Goal: Information Seeking & Learning: Learn about a topic

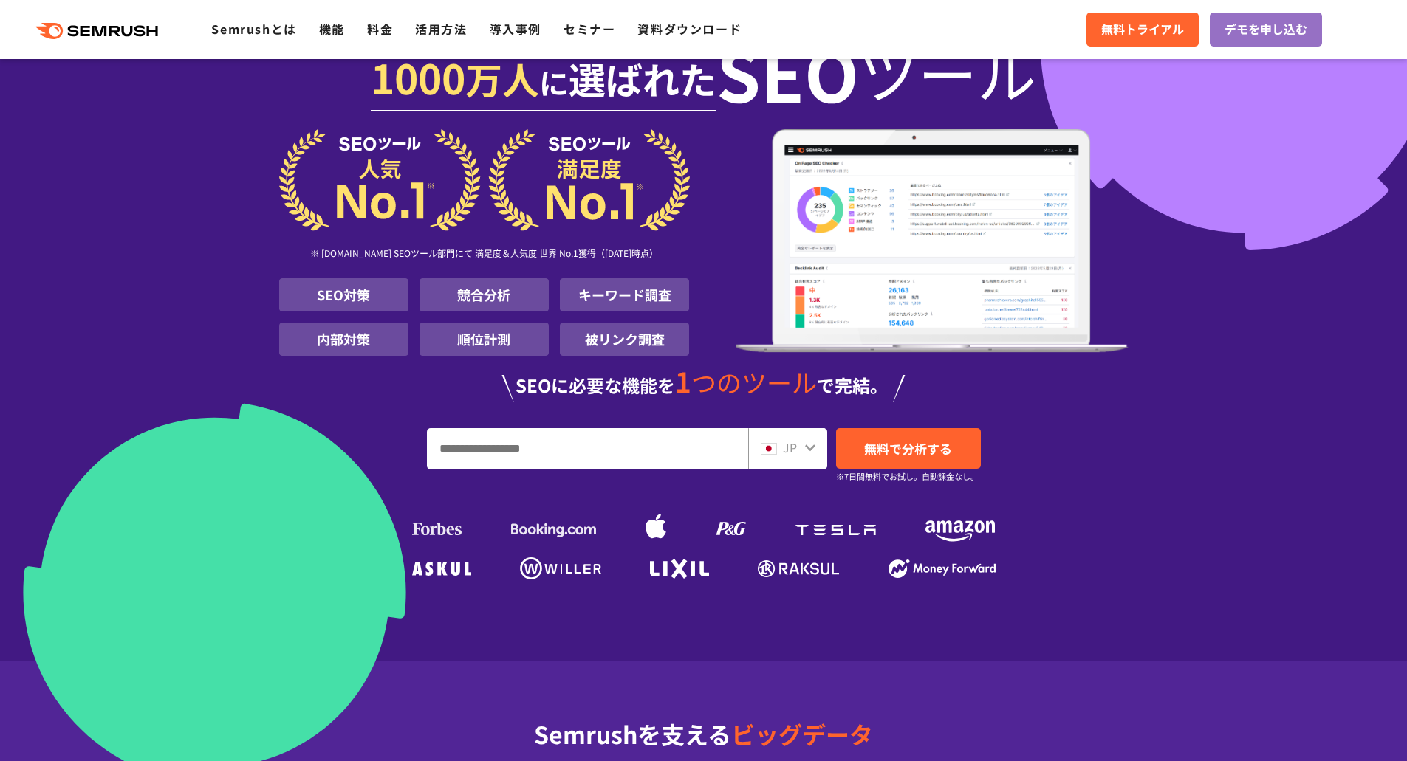
scroll to position [39, 0]
click at [497, 450] on input "URL、キーワードを入力してください" at bounding box center [588, 450] width 320 height 40
type input "*********"
click at [805, 465] on div "JP" at bounding box center [787, 449] width 79 height 41
click at [807, 448] on icon at bounding box center [810, 449] width 10 height 7
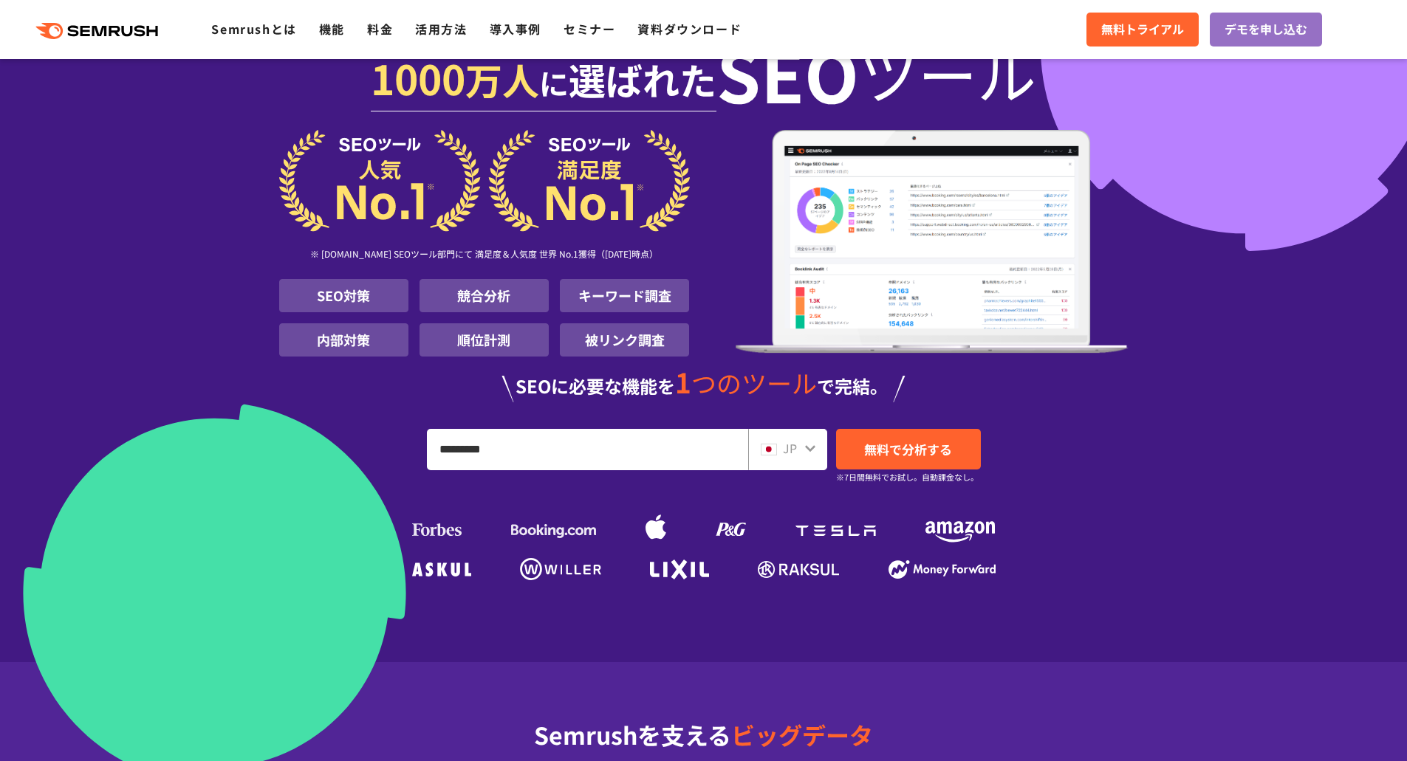
click at [811, 447] on icon at bounding box center [810, 449] width 12 height 12
click at [798, 450] on div "JP" at bounding box center [784, 448] width 47 height 19
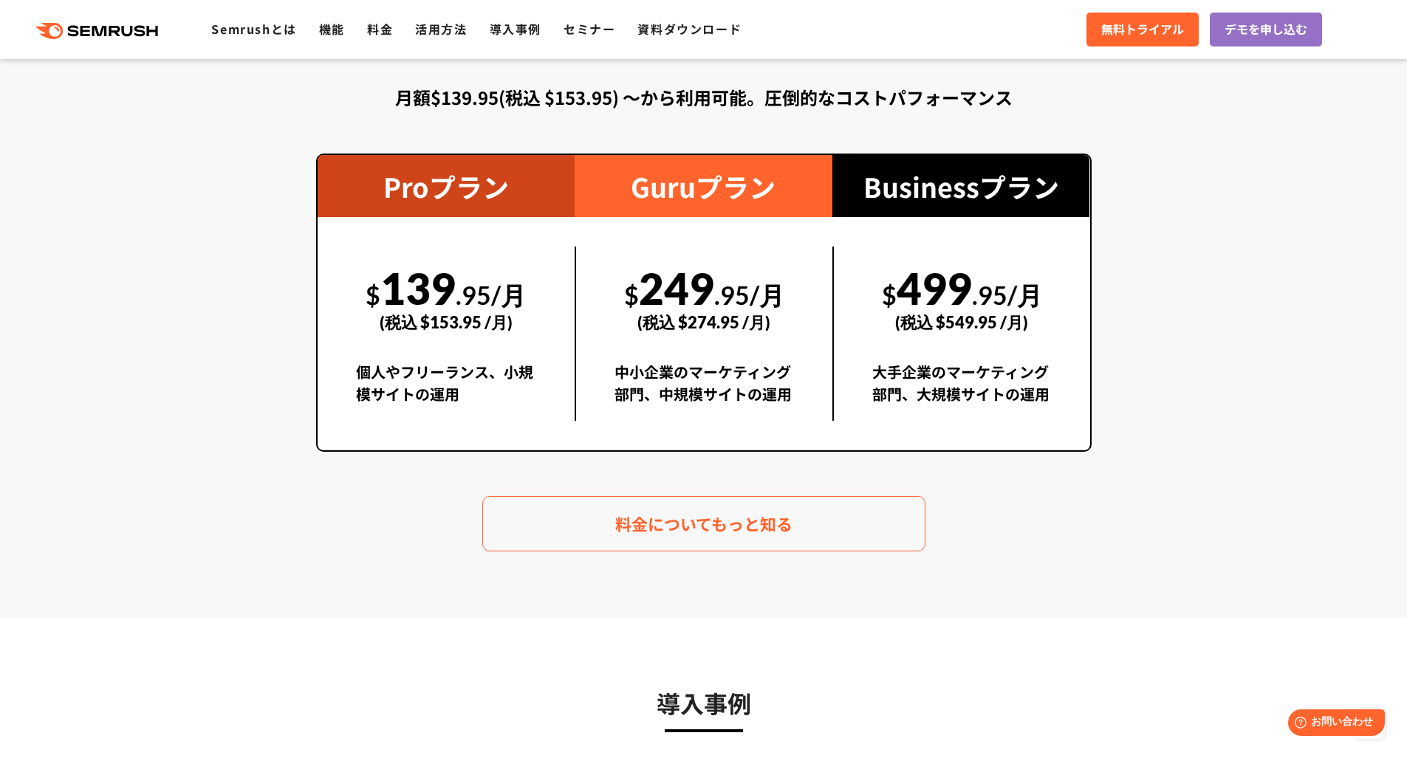
scroll to position [2614, 0]
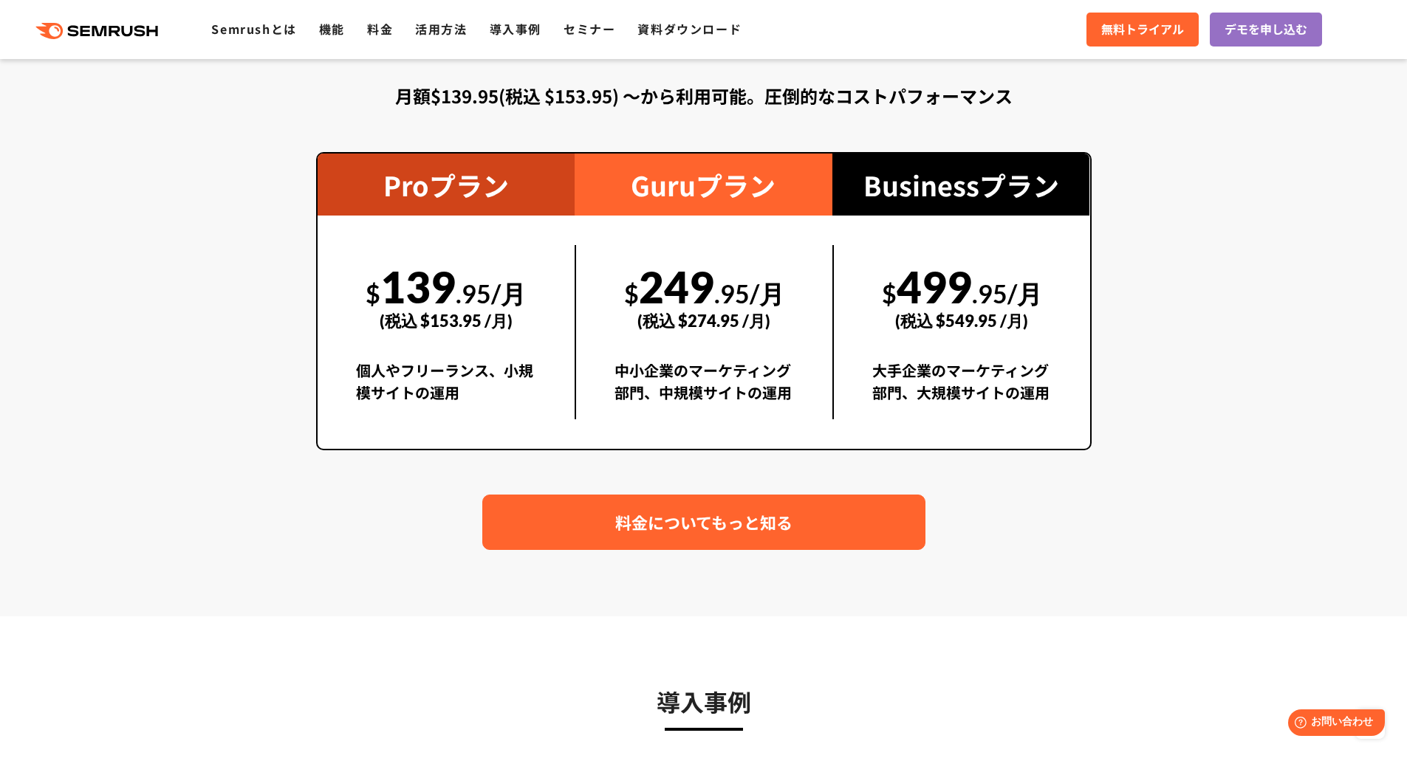
click at [735, 519] on span "料金についてもっと知る" at bounding box center [703, 523] width 177 height 26
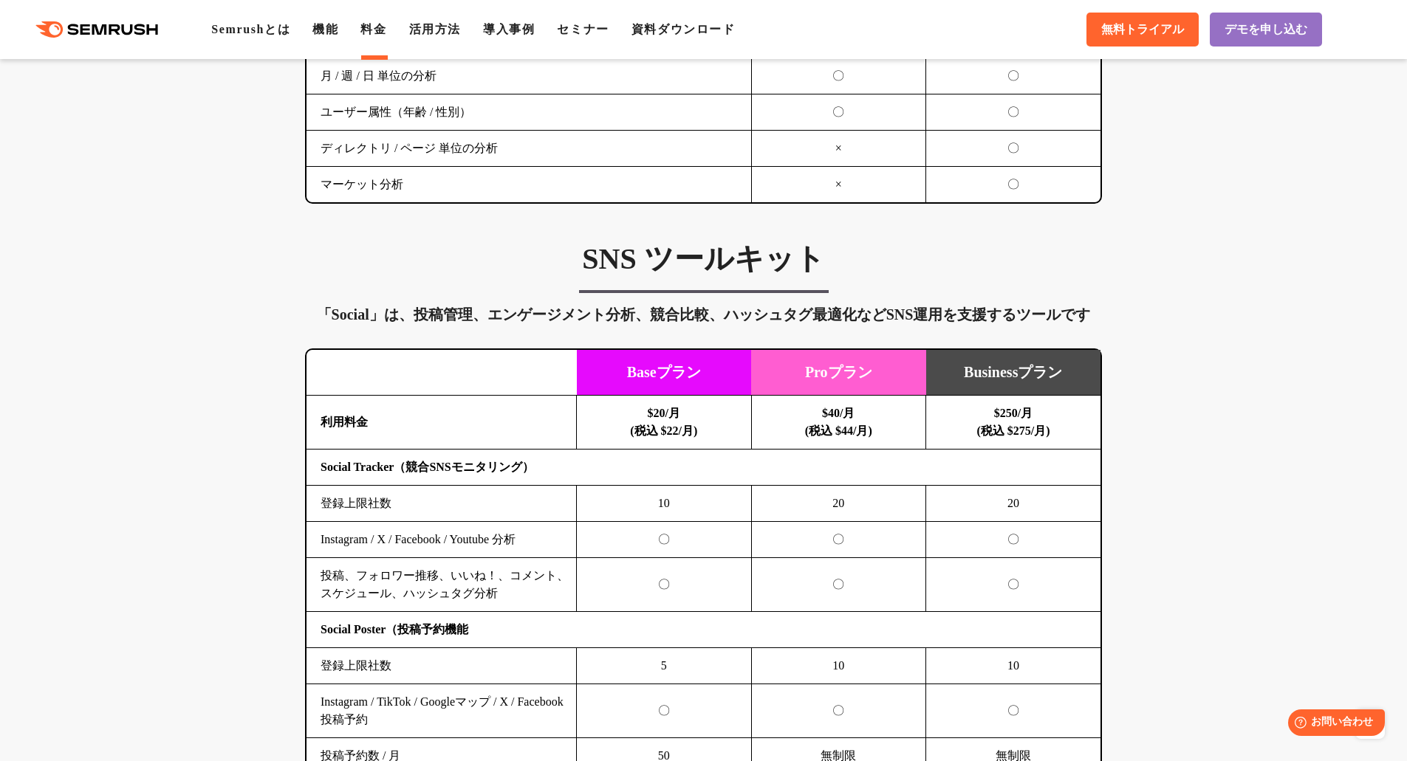
scroll to position [2826, 0]
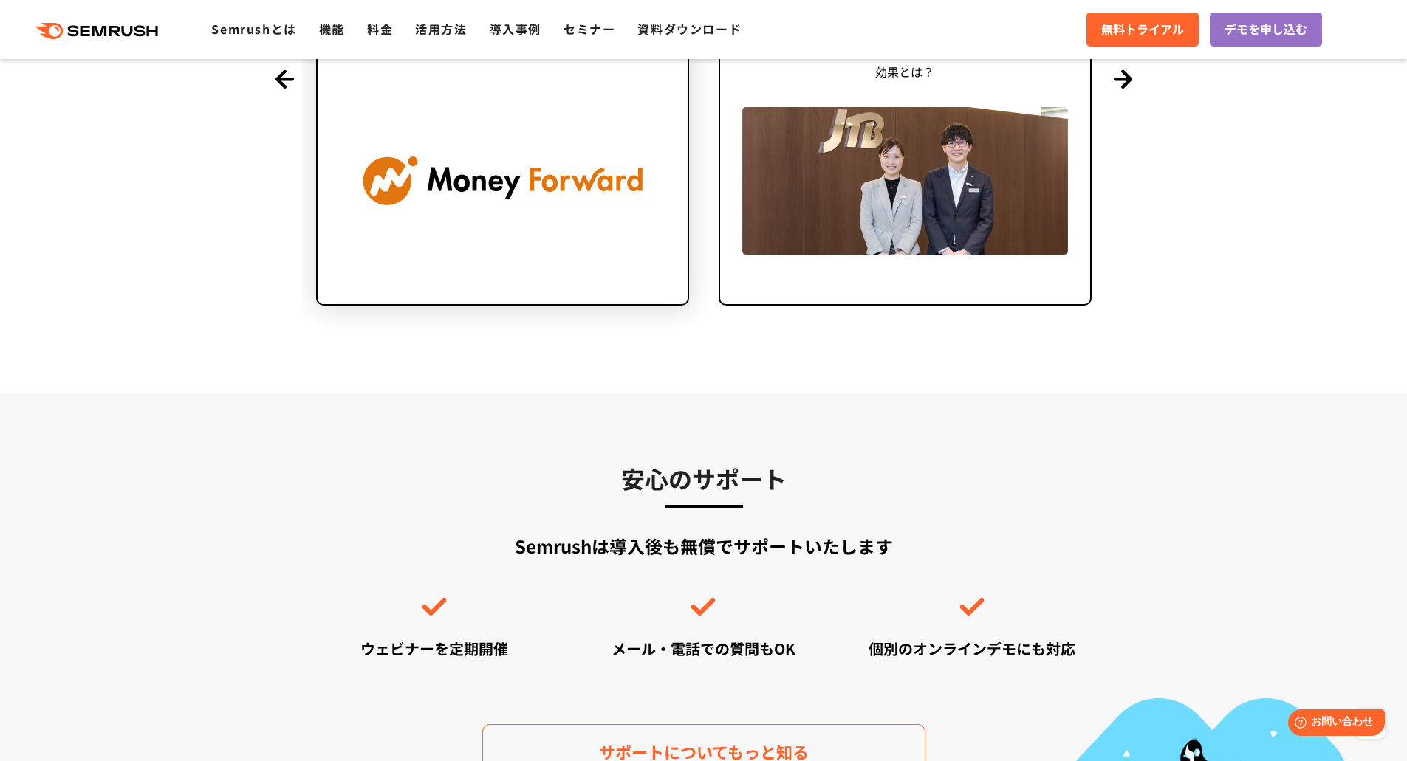
scroll to position [3795, 0]
